Goal: Information Seeking & Learning: Understand process/instructions

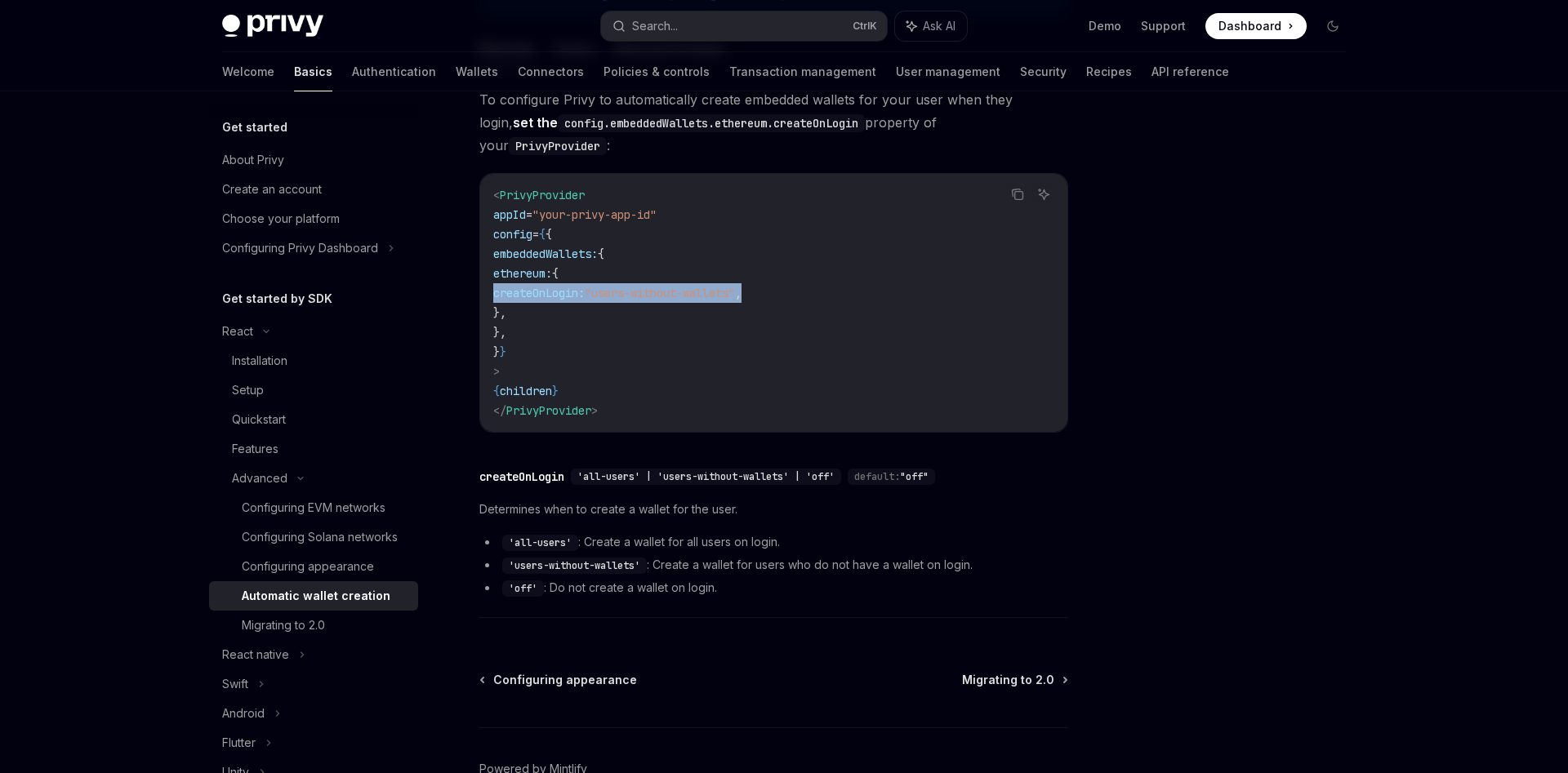
scroll to position [333, 0]
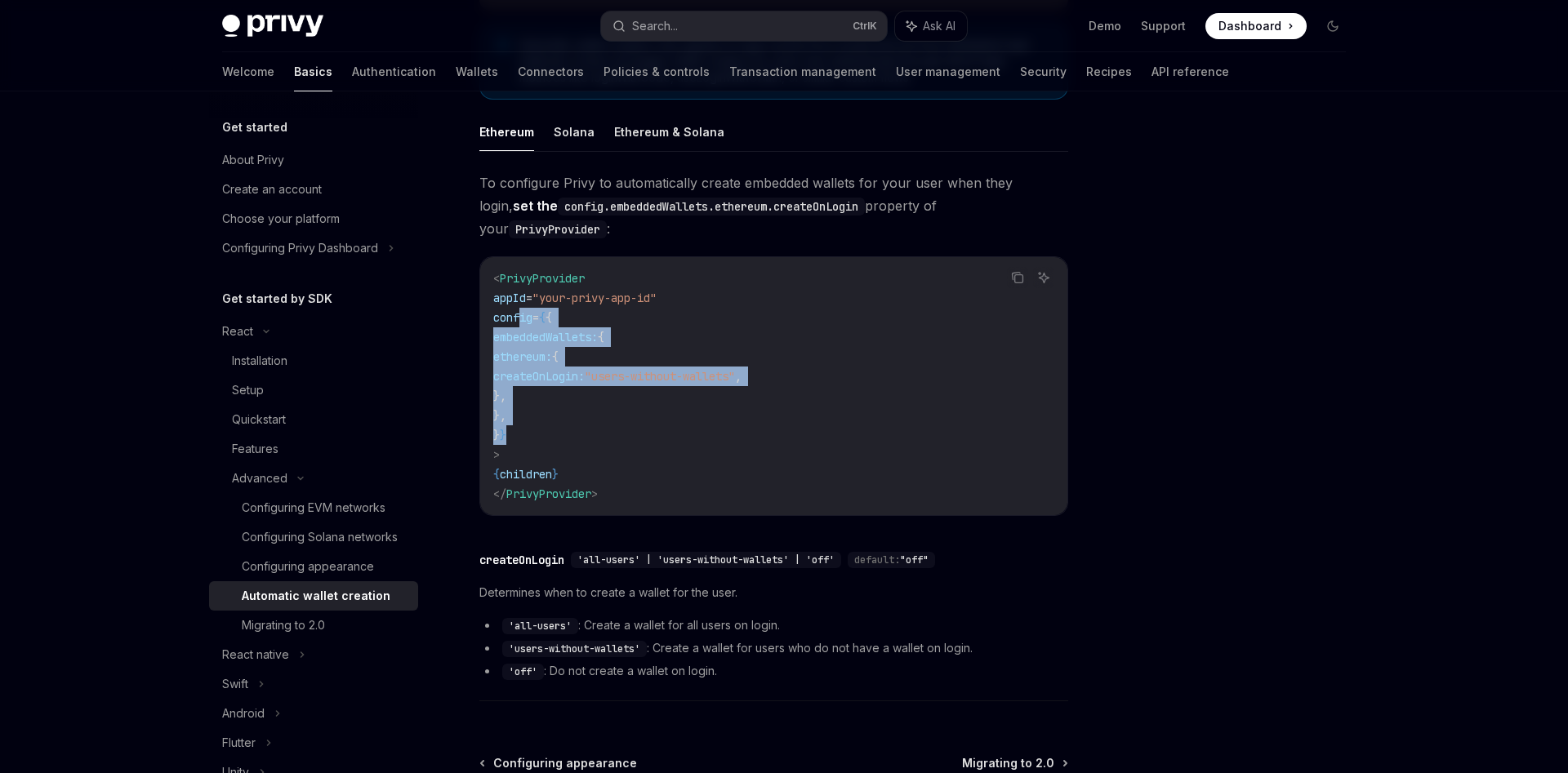
drag, startPoint x: 518, startPoint y: 296, endPoint x: 556, endPoint y: 414, distance: 124.0
click at [556, 414] on code "< PrivyProvider appId = "your-privy-app-id" config = { { embeddedWallets: { eth…" at bounding box center [773, 386] width 560 height 235
copy code "config = { { embeddedWallets: { ethereum: { createOnLogin: "users-without-walle…"
click at [572, 136] on button "Solana" at bounding box center [574, 131] width 41 height 38
type textarea "*"
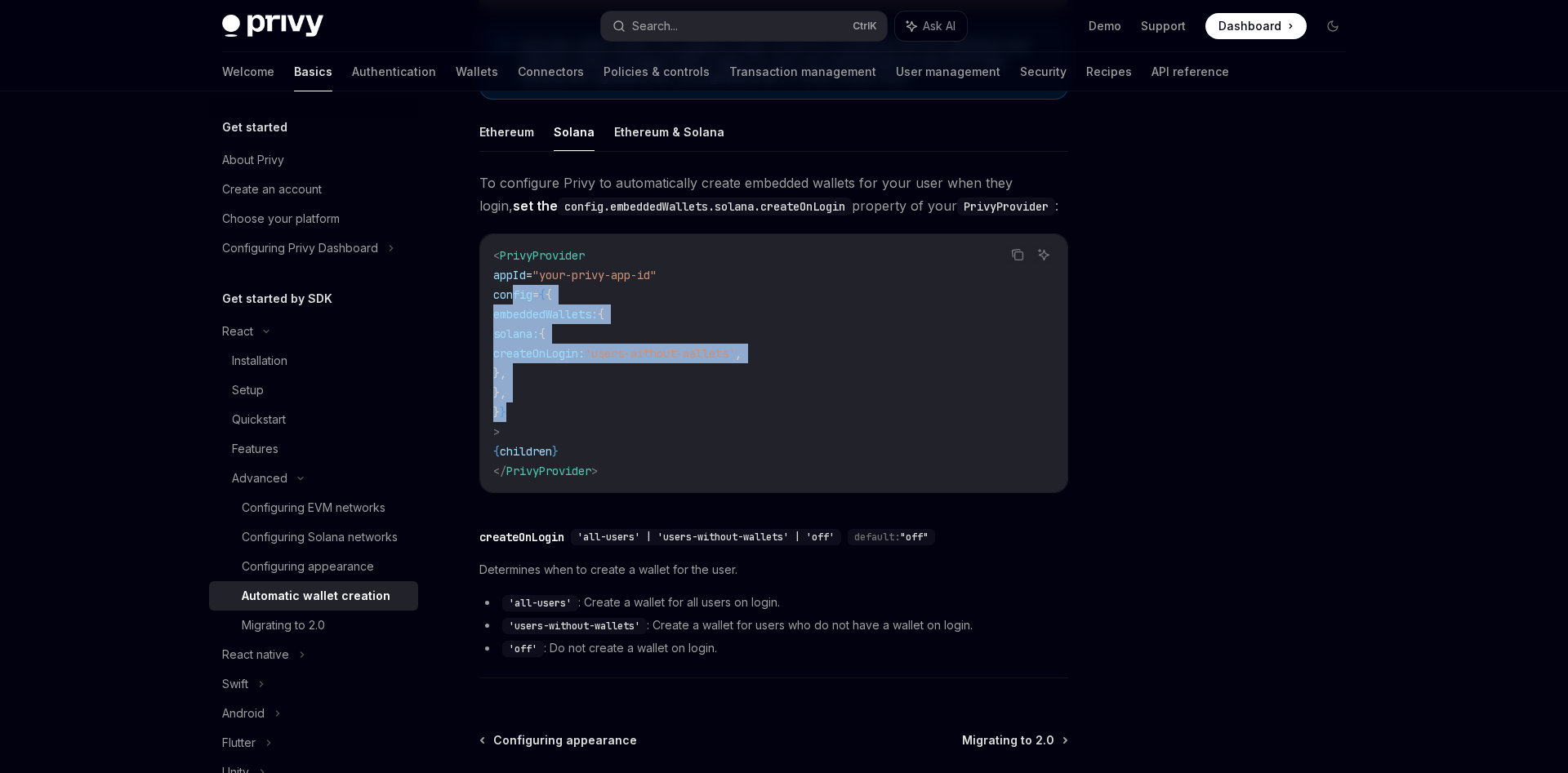
drag, startPoint x: 516, startPoint y: 294, endPoint x: 542, endPoint y: 416, distance: 124.7
click at [542, 416] on code "< PrivyProvider appId = "your-privy-app-id" config = { { embeddedWallets: { sol…" at bounding box center [773, 363] width 560 height 235
copy code "config = { { embeddedWallets: { solana: { createOnLogin: 'users-without-wallets…"
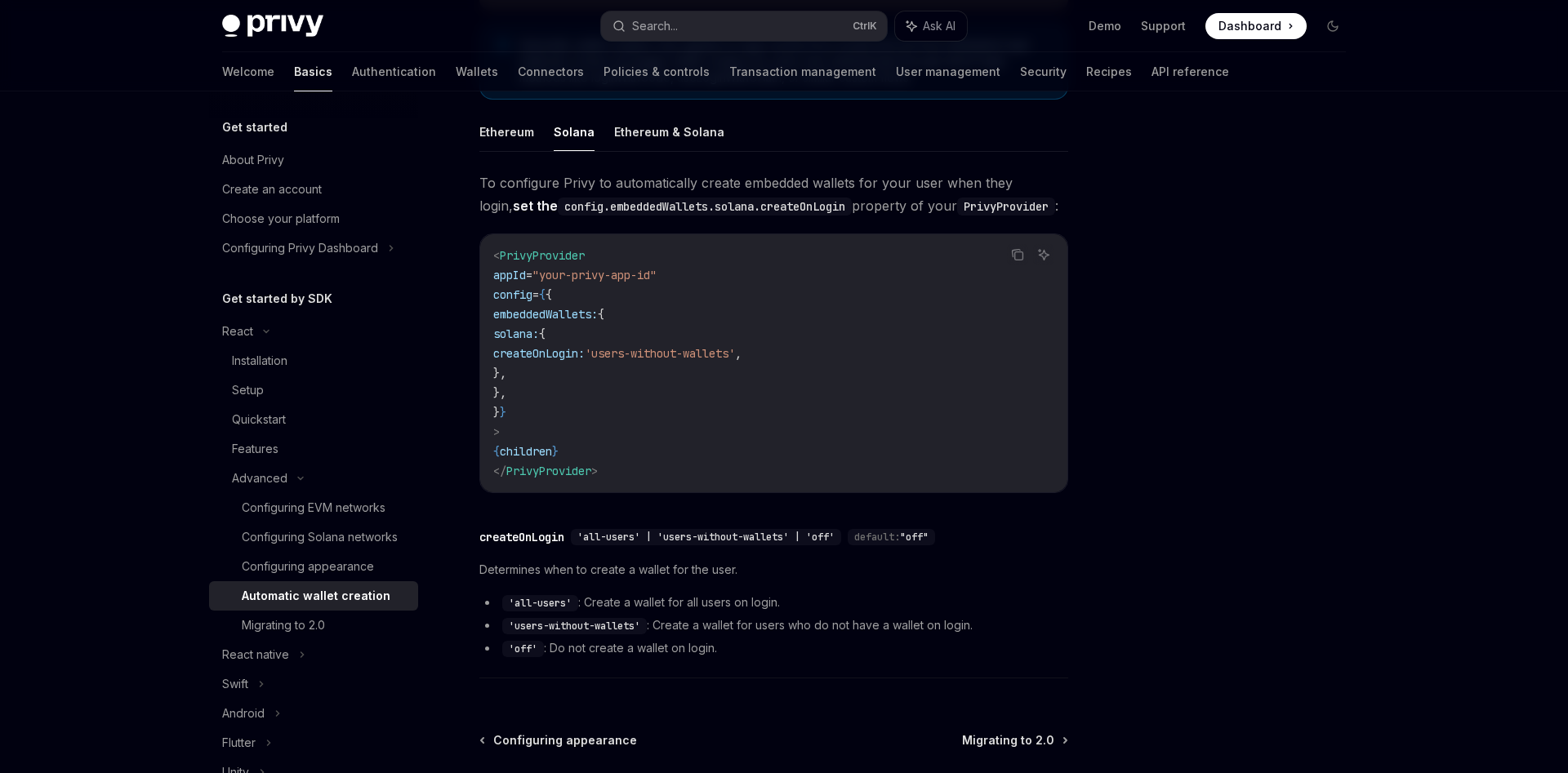
click at [760, 537] on span "'all-users' | 'users-without-wallets' | 'off'" at bounding box center [706, 537] width 257 height 13
click at [523, 535] on div "createOnLogin" at bounding box center [522, 537] width 85 height 16
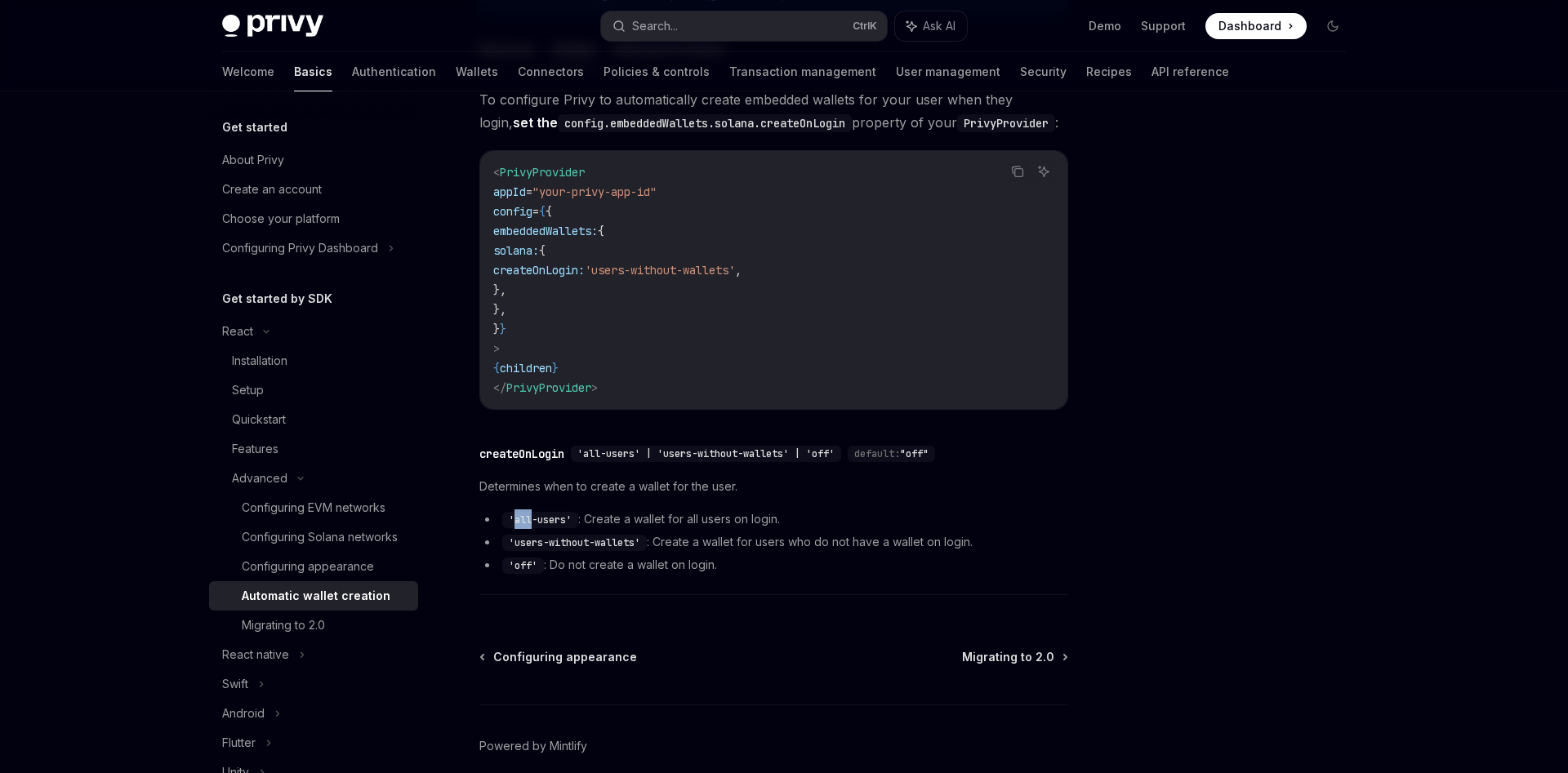
click at [523, 535] on ul "'all-users' : Create a wallet for all users on login. 'users-without-wallets' :…" at bounding box center [774, 542] width 589 height 66
click at [526, 448] on div "createOnLogin" at bounding box center [522, 454] width 85 height 16
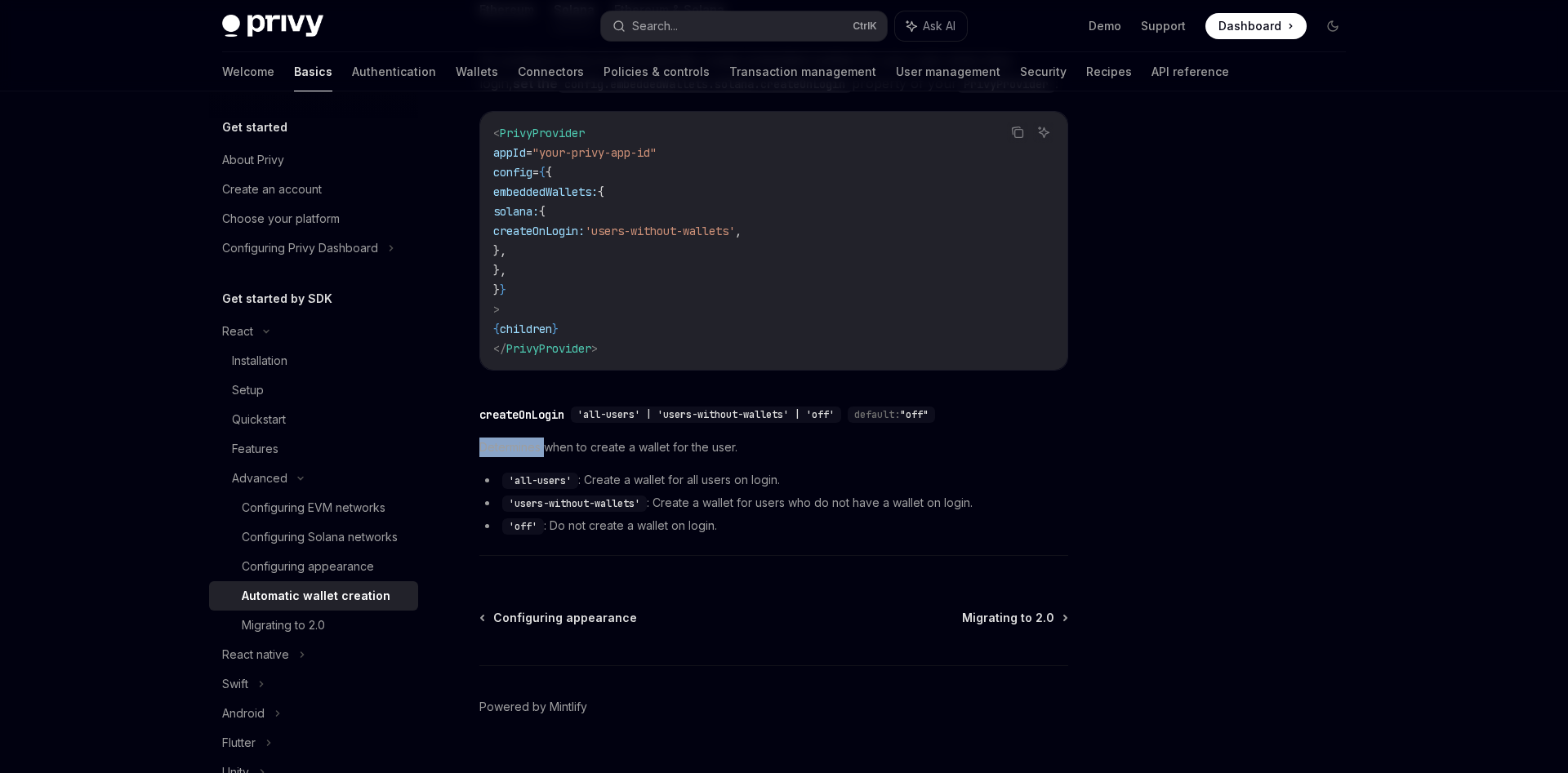
click at [526, 448] on span "Determines when to create a wallet for the user." at bounding box center [774, 447] width 589 height 20
click at [948, 503] on li "'users-without-wallets' : Create a wallet for users who do not have a wallet on…" at bounding box center [774, 503] width 589 height 20
click at [562, 502] on code "'users-without-wallets'" at bounding box center [574, 503] width 144 height 16
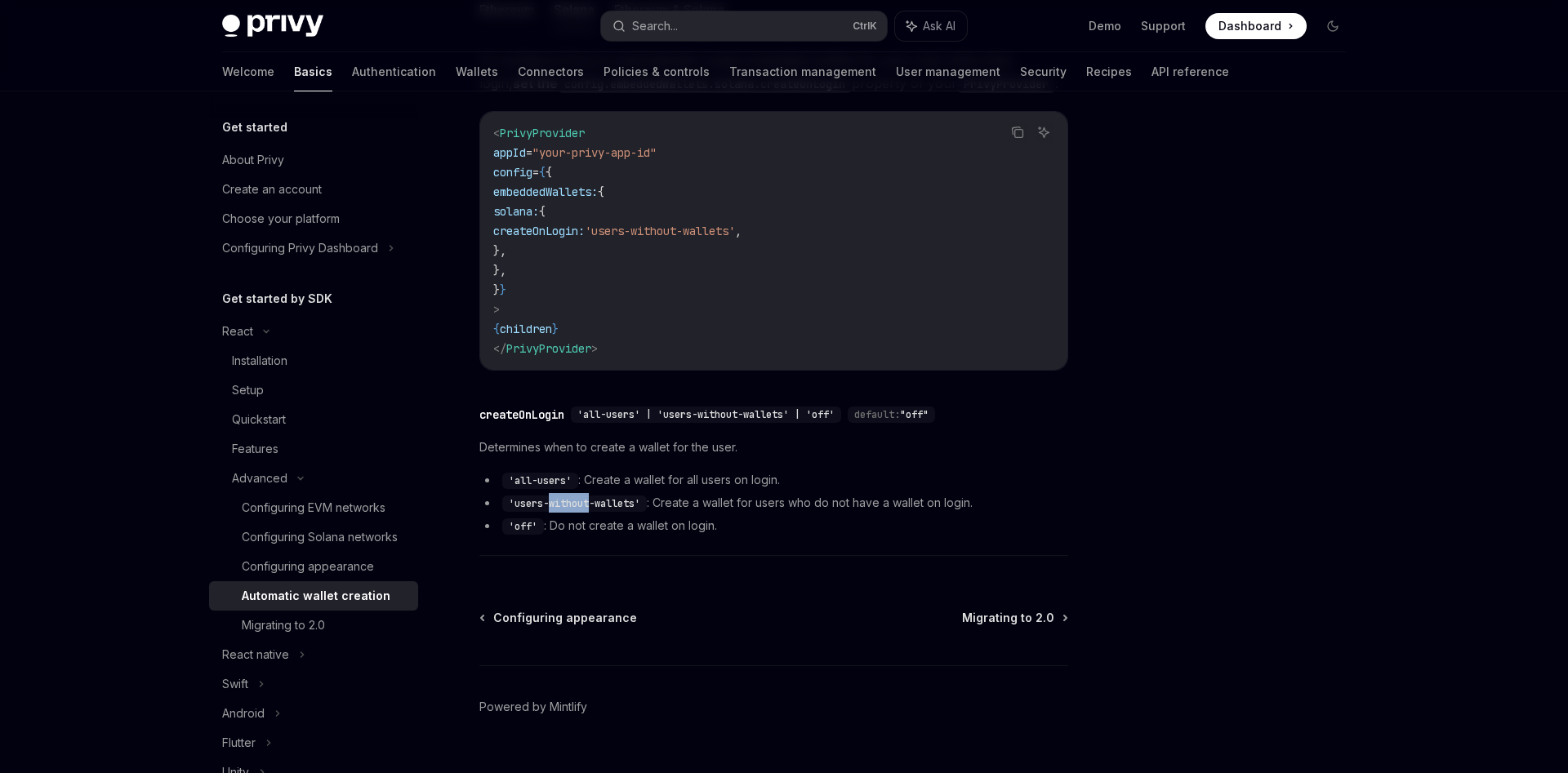
click at [562, 502] on code "'users-without-wallets'" at bounding box center [574, 503] width 144 height 16
click at [584, 226] on span "createOnLogin:" at bounding box center [538, 230] width 91 height 15
copy span "createOnLogin"
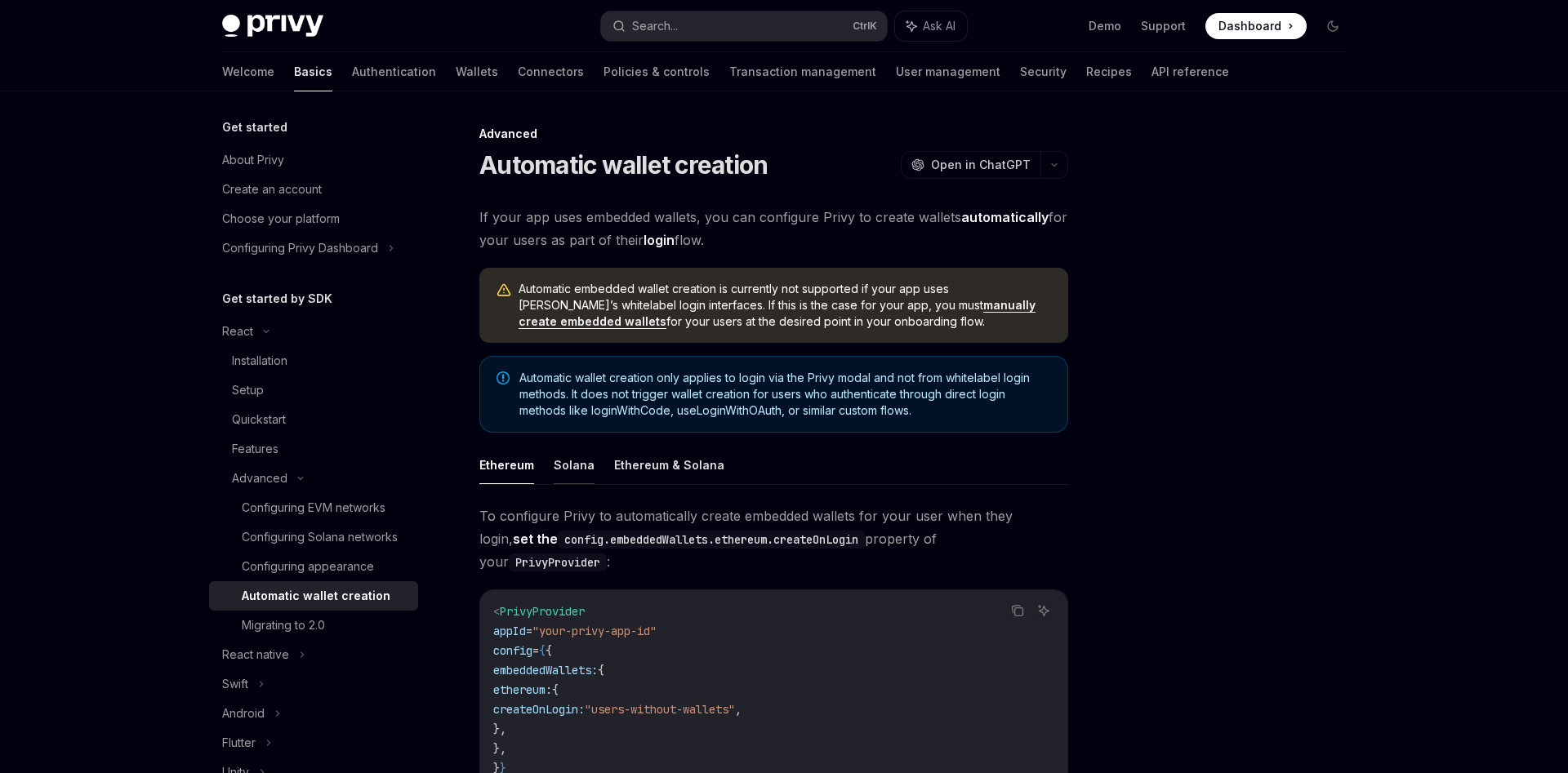
click at [584, 465] on button "Solana" at bounding box center [574, 465] width 41 height 38
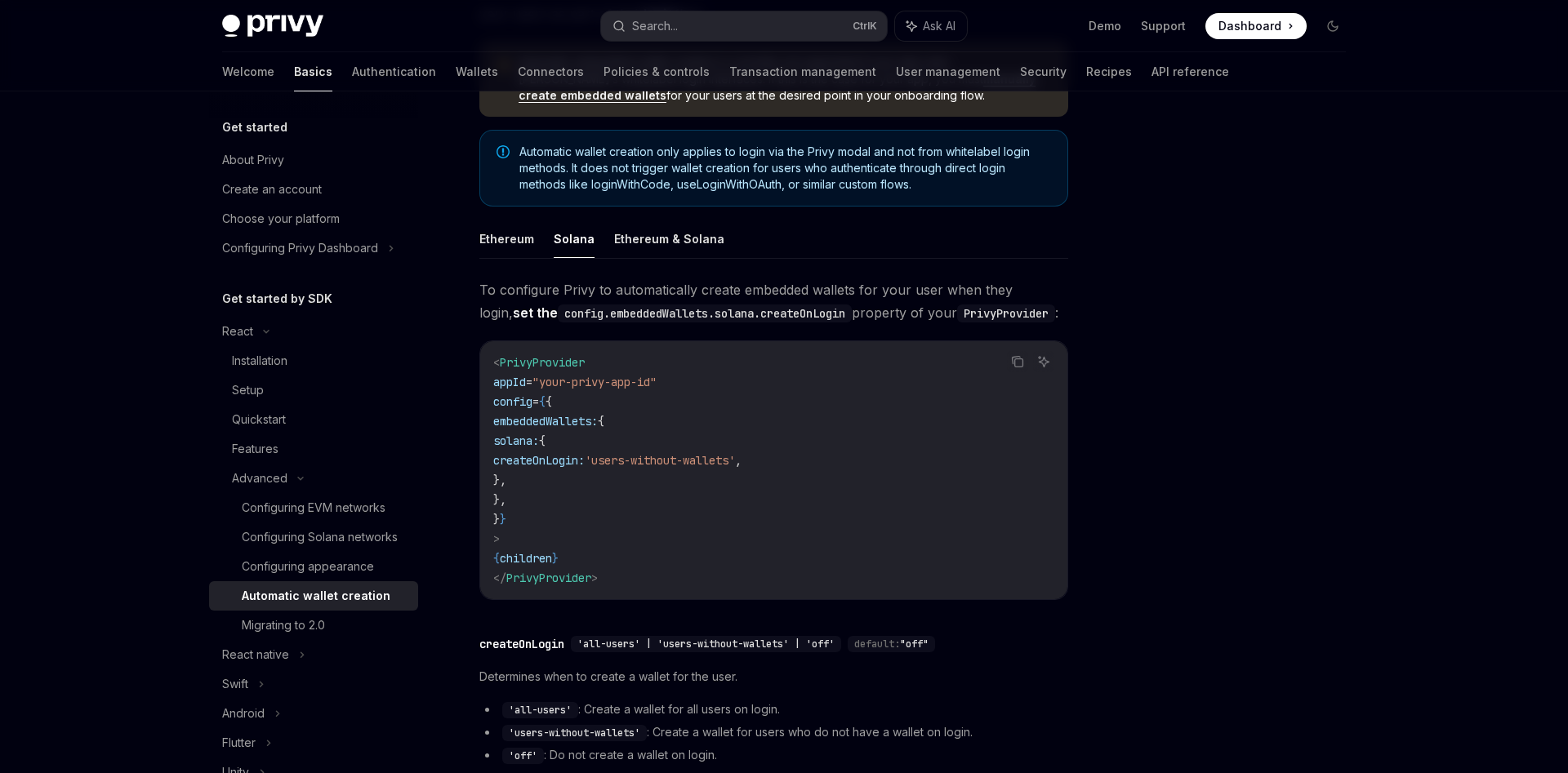
scroll to position [333, 0]
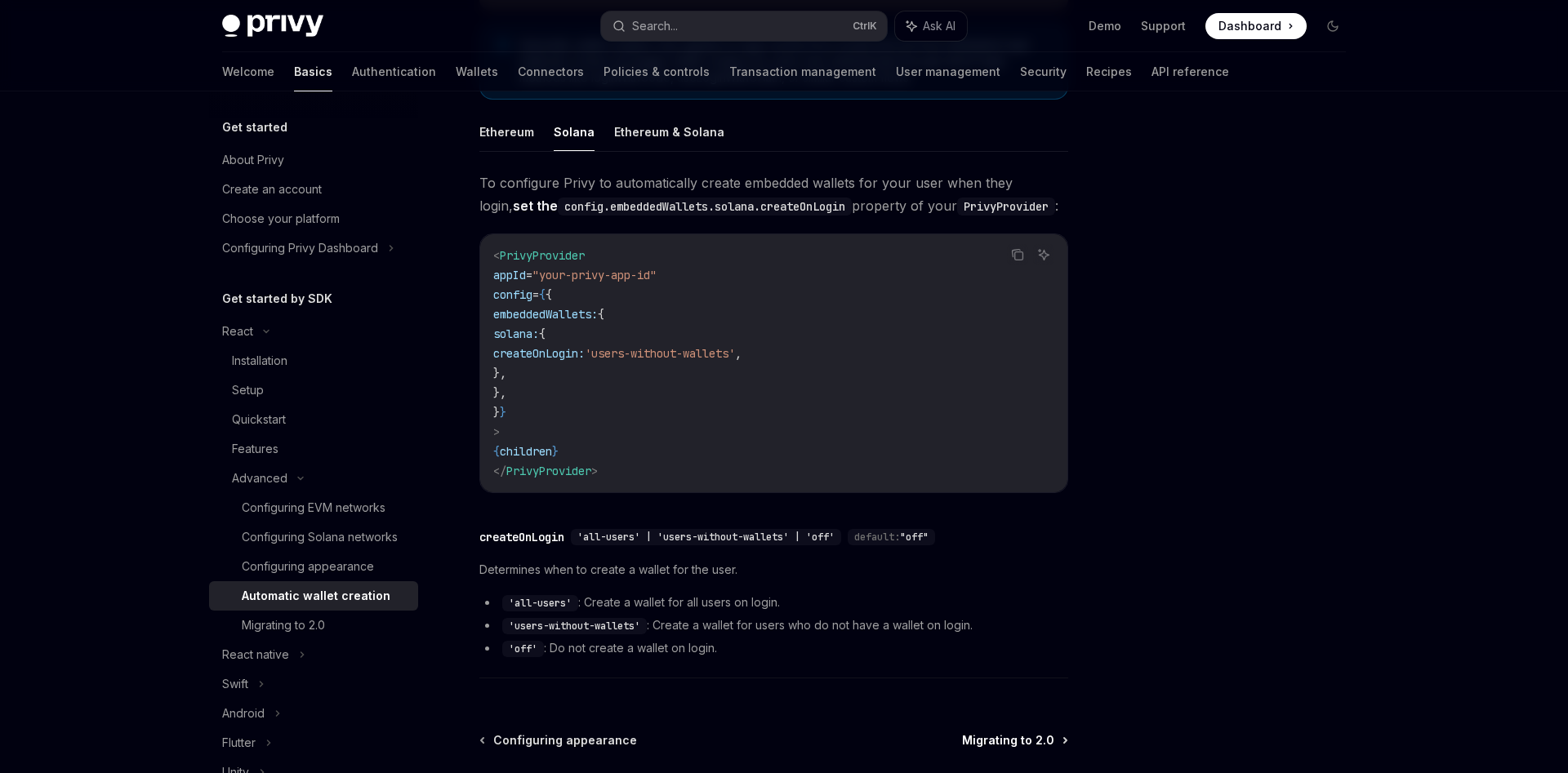
click at [996, 741] on span "Migrating to 2.0" at bounding box center [1008, 740] width 92 height 16
type textarea "*"
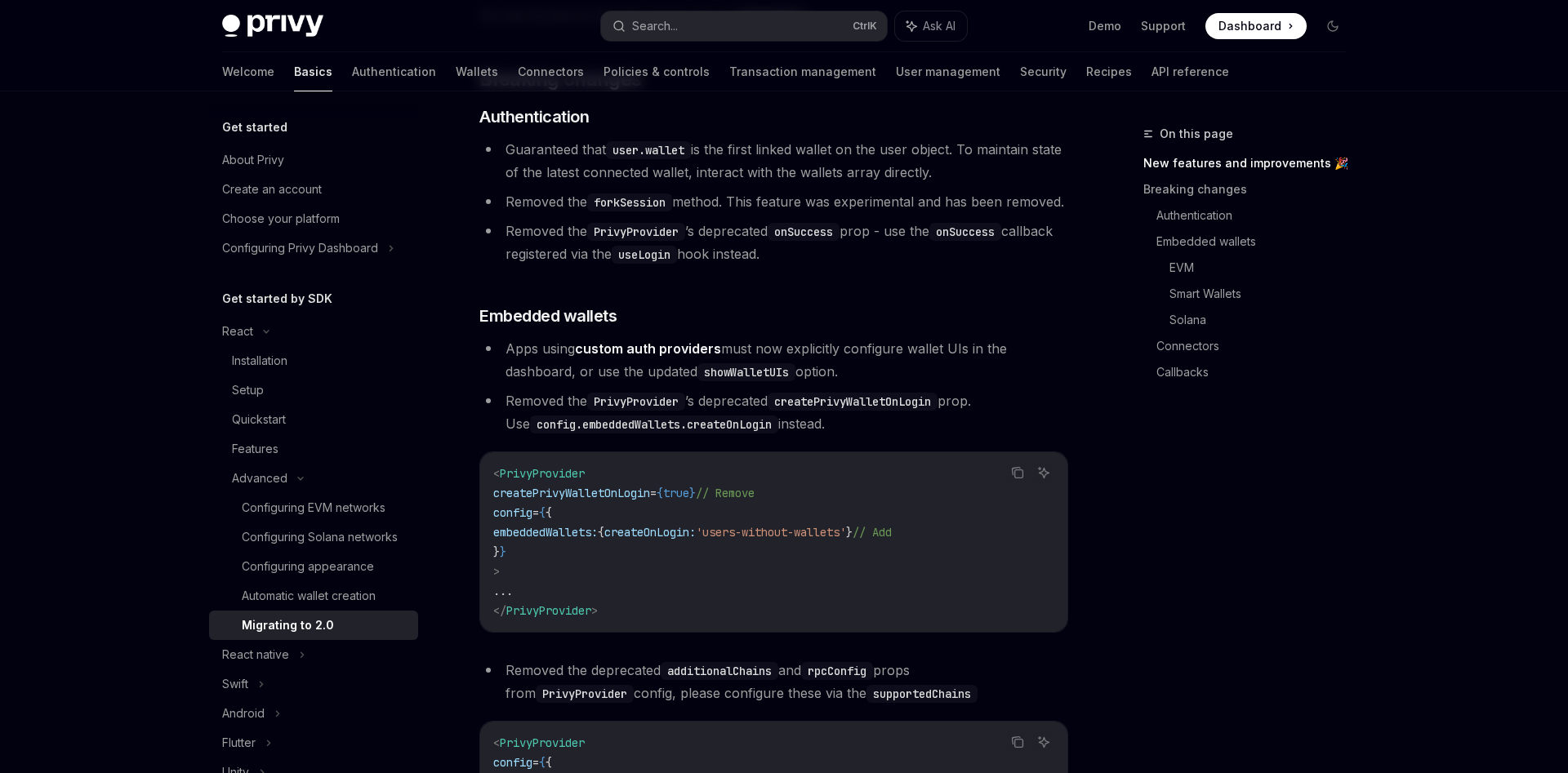
scroll to position [750, 0]
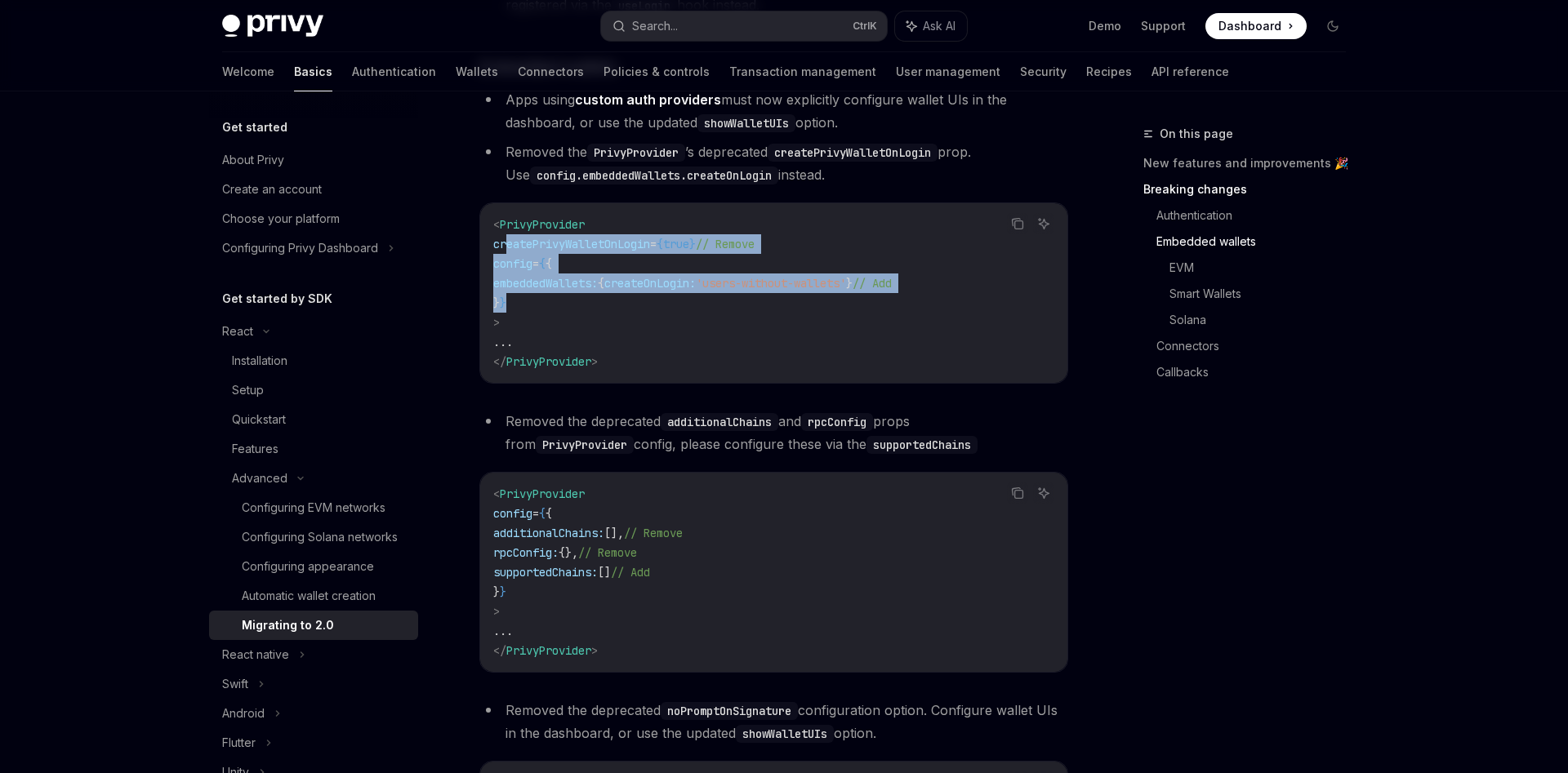
drag, startPoint x: 503, startPoint y: 271, endPoint x: 537, endPoint y: 328, distance: 66.4
click at [537, 328] on code "< PrivyProvider createPrivyWalletOnLogin = { true } // Remove config = { { embe…" at bounding box center [773, 294] width 560 height 157
copy code "createPrivyWalletOnLogin = { true } // Remove config = { { embeddedWallets: { c…"
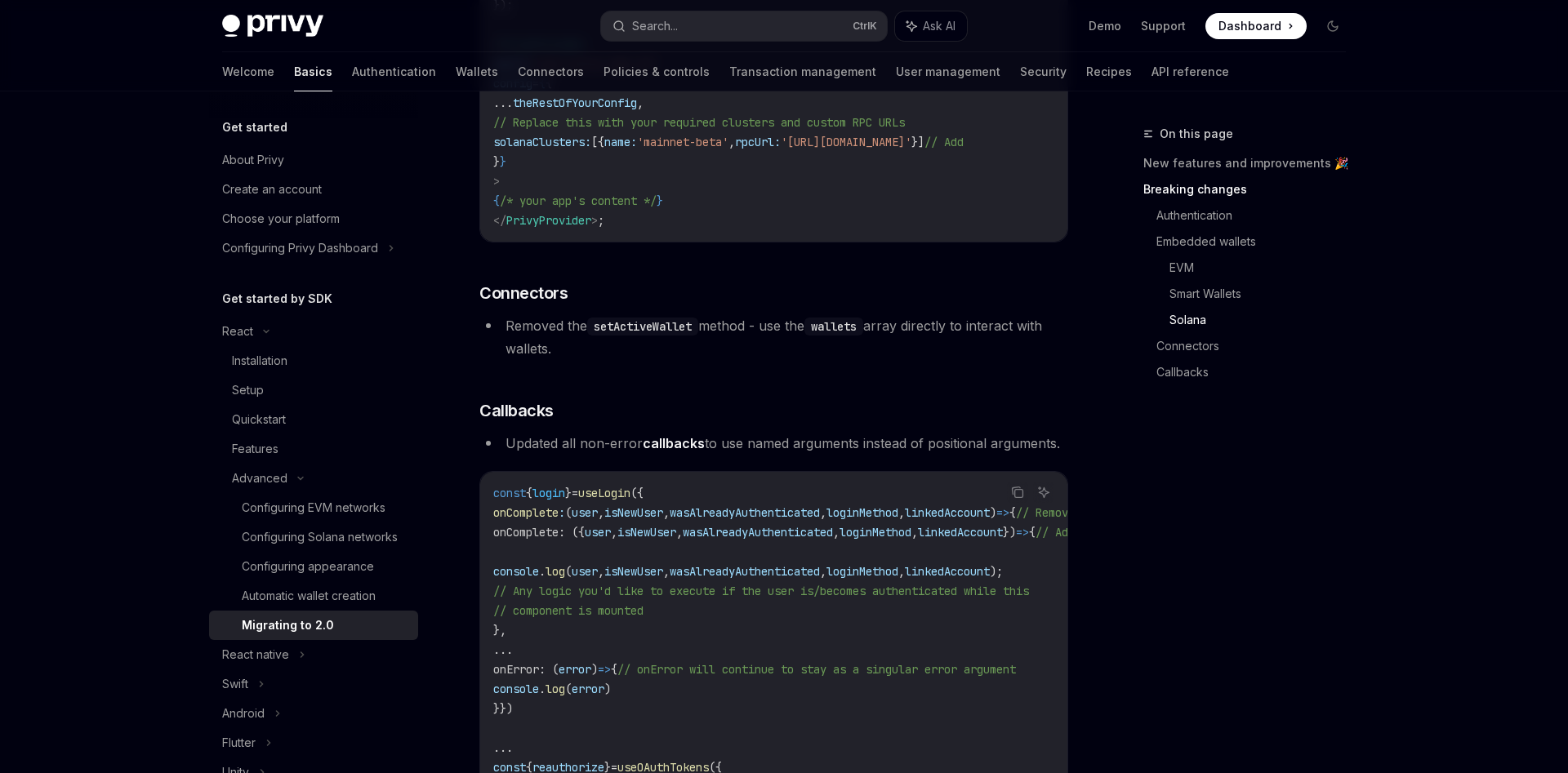
scroll to position [4414, 0]
